Goal: Task Accomplishment & Management: Use online tool/utility

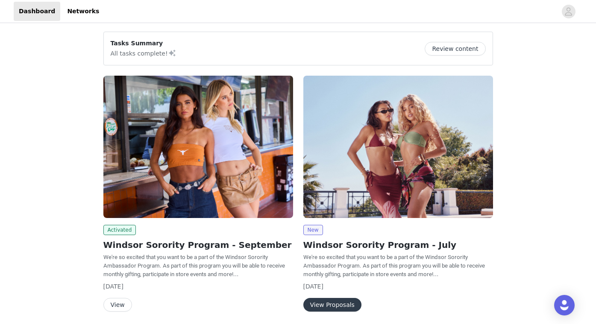
click at [116, 301] on button "View" at bounding box center [117, 305] width 29 height 14
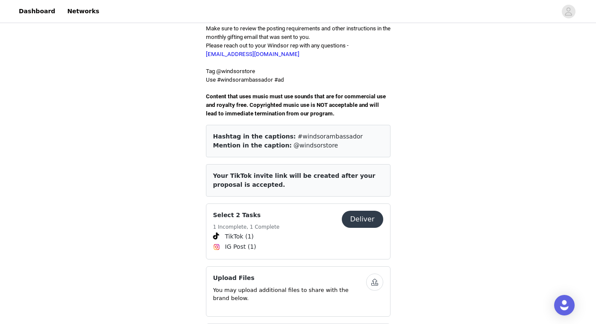
scroll to position [262, 0]
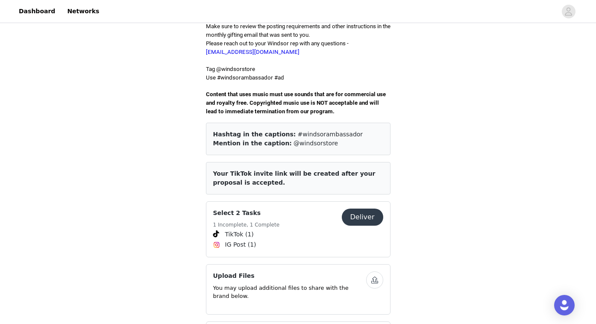
click at [358, 208] on button "Deliver" at bounding box center [362, 216] width 41 height 17
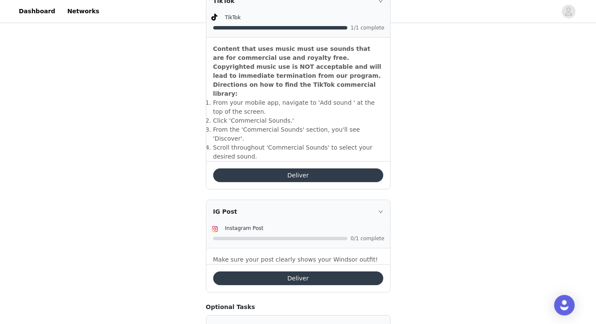
scroll to position [279, 0]
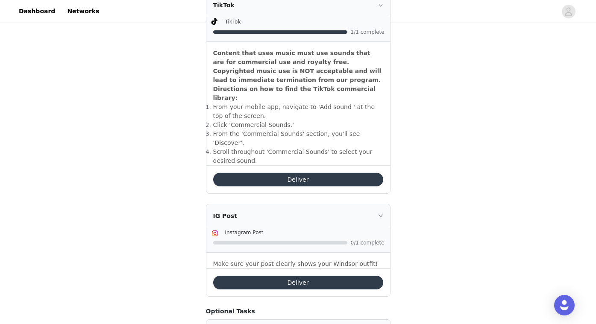
click at [331, 173] on button "Deliver" at bounding box center [298, 180] width 170 height 14
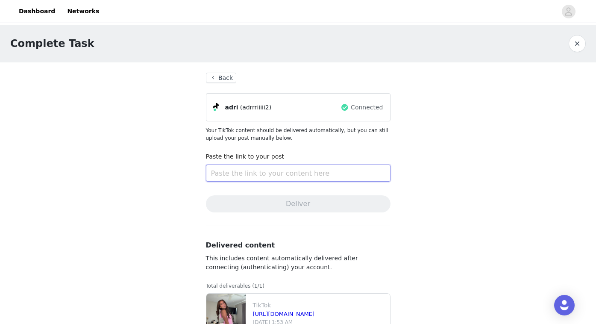
click at [248, 174] on input "text" at bounding box center [298, 172] width 184 height 17
paste input "https://www.tiktok.com/t/ZTMj9sob4/"
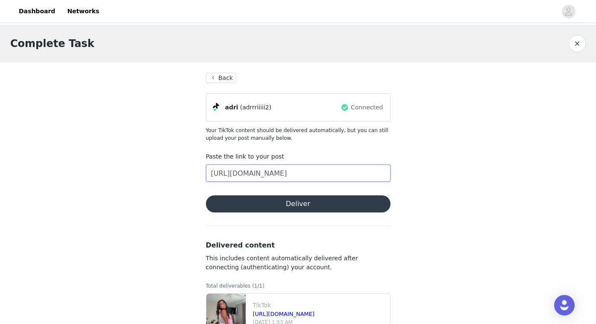
type input "https://www.tiktok.com/t/ZTMj9sob4/"
click at [274, 201] on button "Deliver" at bounding box center [298, 203] width 184 height 17
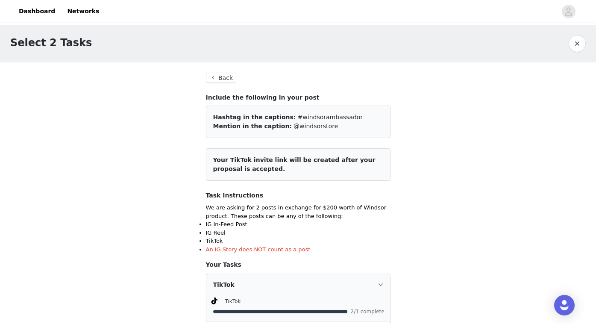
click at [228, 80] on button "Back" at bounding box center [221, 78] width 31 height 10
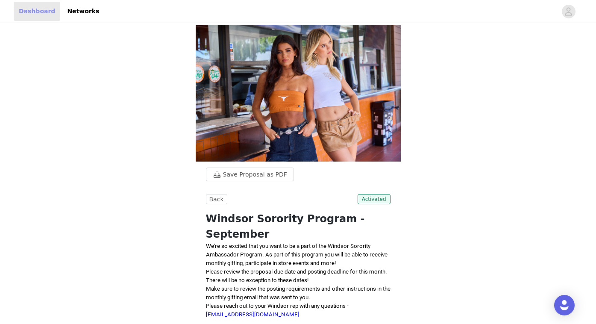
click at [38, 7] on link "Dashboard" at bounding box center [37, 11] width 47 height 19
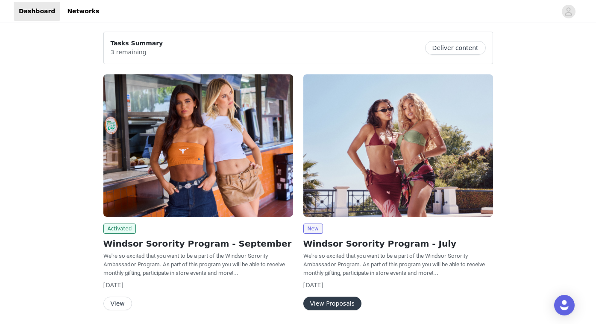
click at [120, 303] on button "View" at bounding box center [117, 303] width 29 height 14
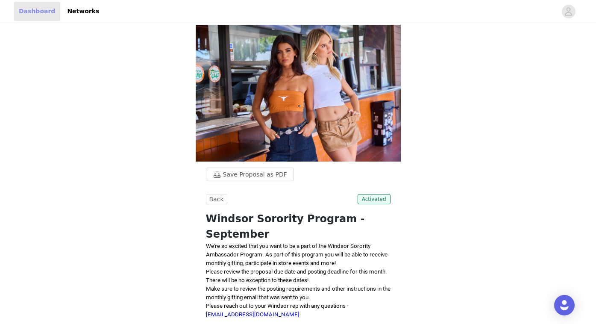
click at [34, 13] on link "Dashboard" at bounding box center [37, 11] width 47 height 19
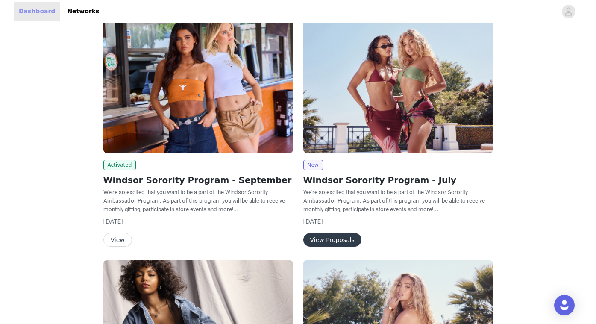
scroll to position [44, 0]
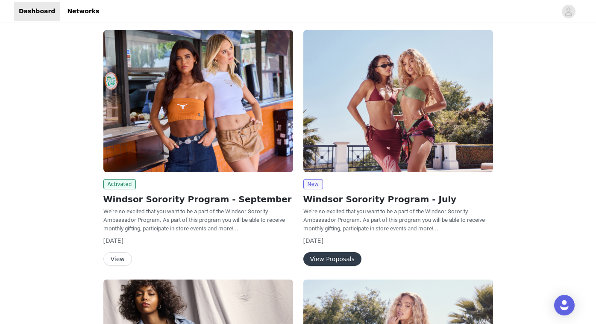
click at [118, 259] on button "View" at bounding box center [117, 259] width 29 height 14
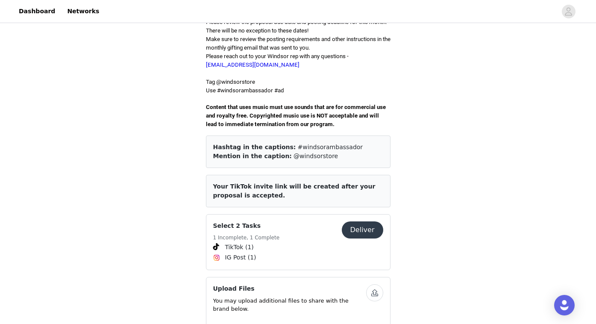
scroll to position [258, 0]
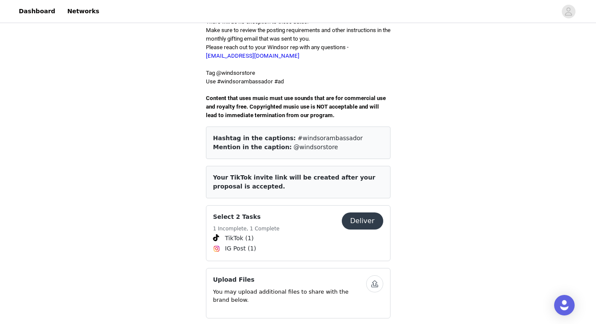
click at [309, 220] on div "Select 2 Tasks 1 Incomplete, 1 Complete" at bounding box center [277, 222] width 129 height 21
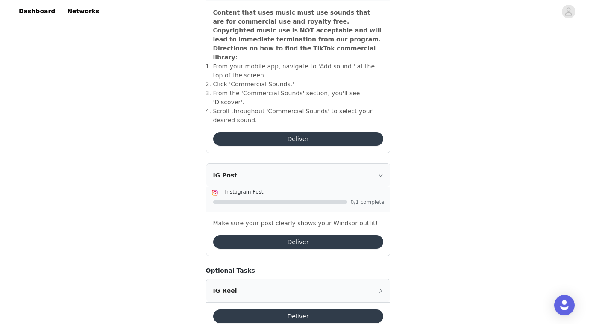
scroll to position [329, 0]
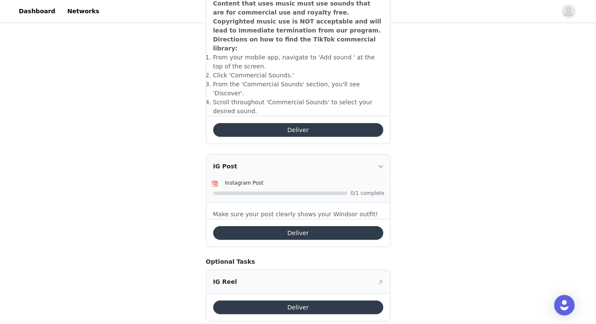
click at [340, 123] on button "Deliver" at bounding box center [298, 130] width 170 height 14
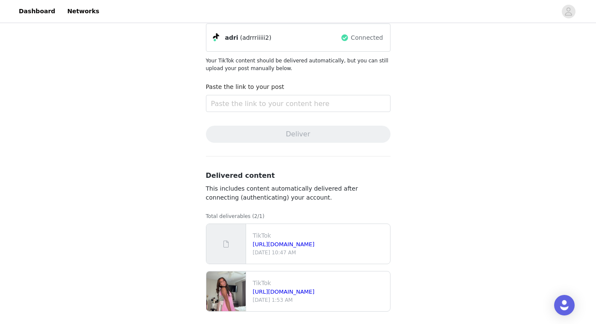
scroll to position [74, 0]
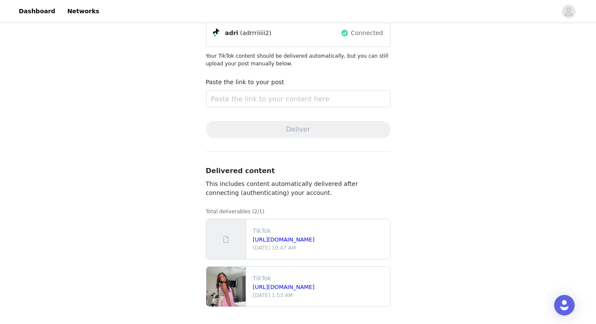
click at [223, 237] on span at bounding box center [226, 239] width 9 height 10
